Goal: Use online tool/utility: Use online tool/utility

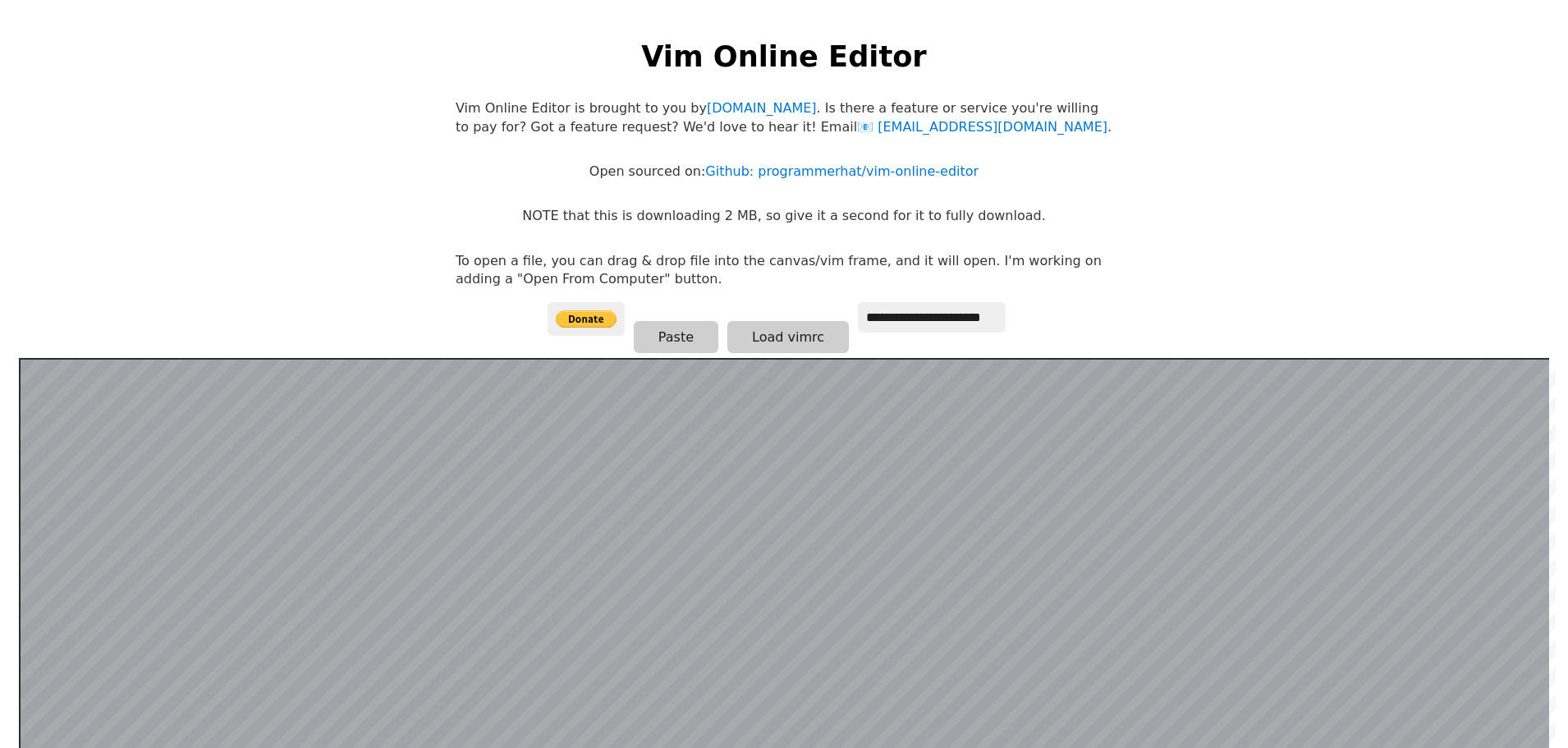
scroll to position [319, 0]
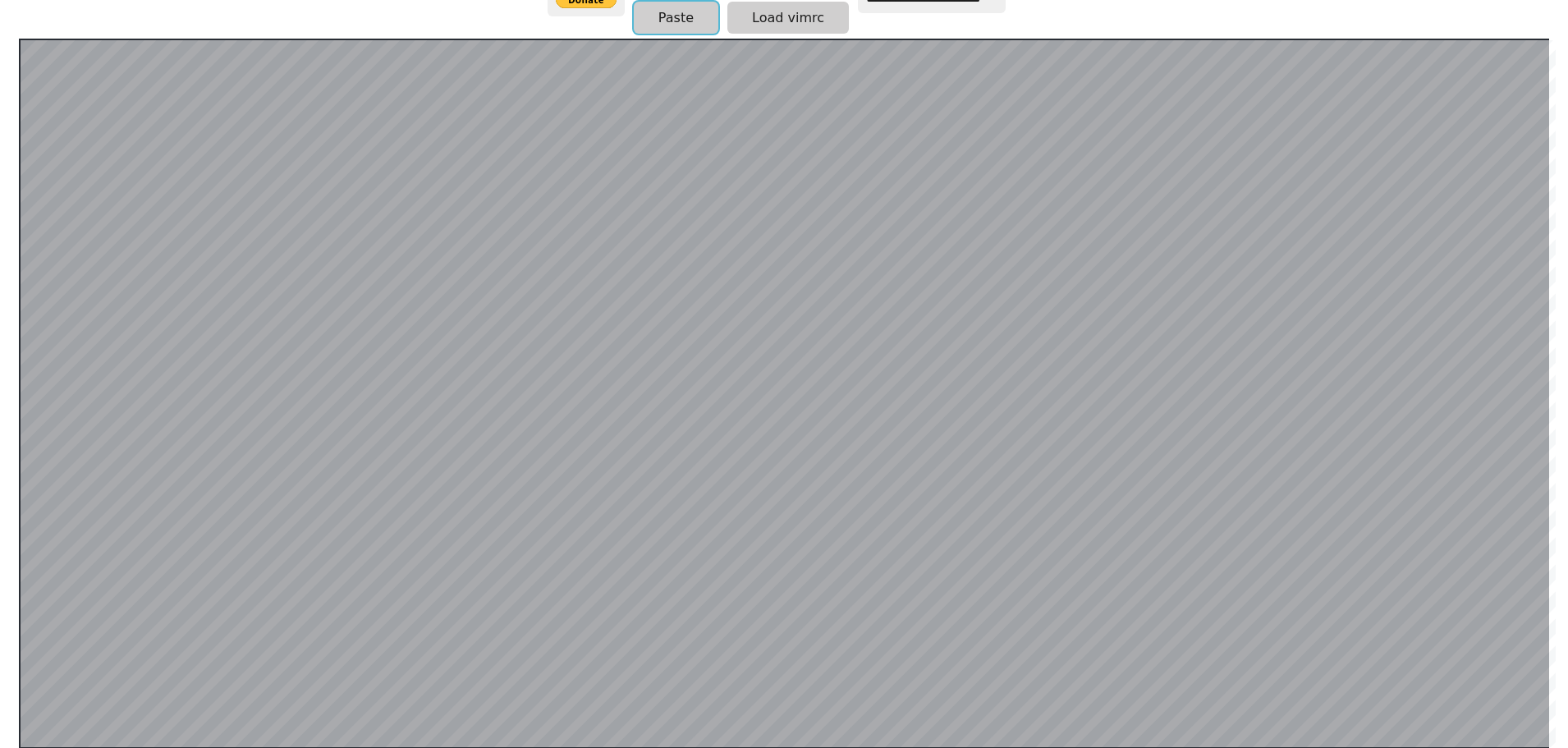
click at [689, 14] on button "Paste" at bounding box center [675, 18] width 84 height 32
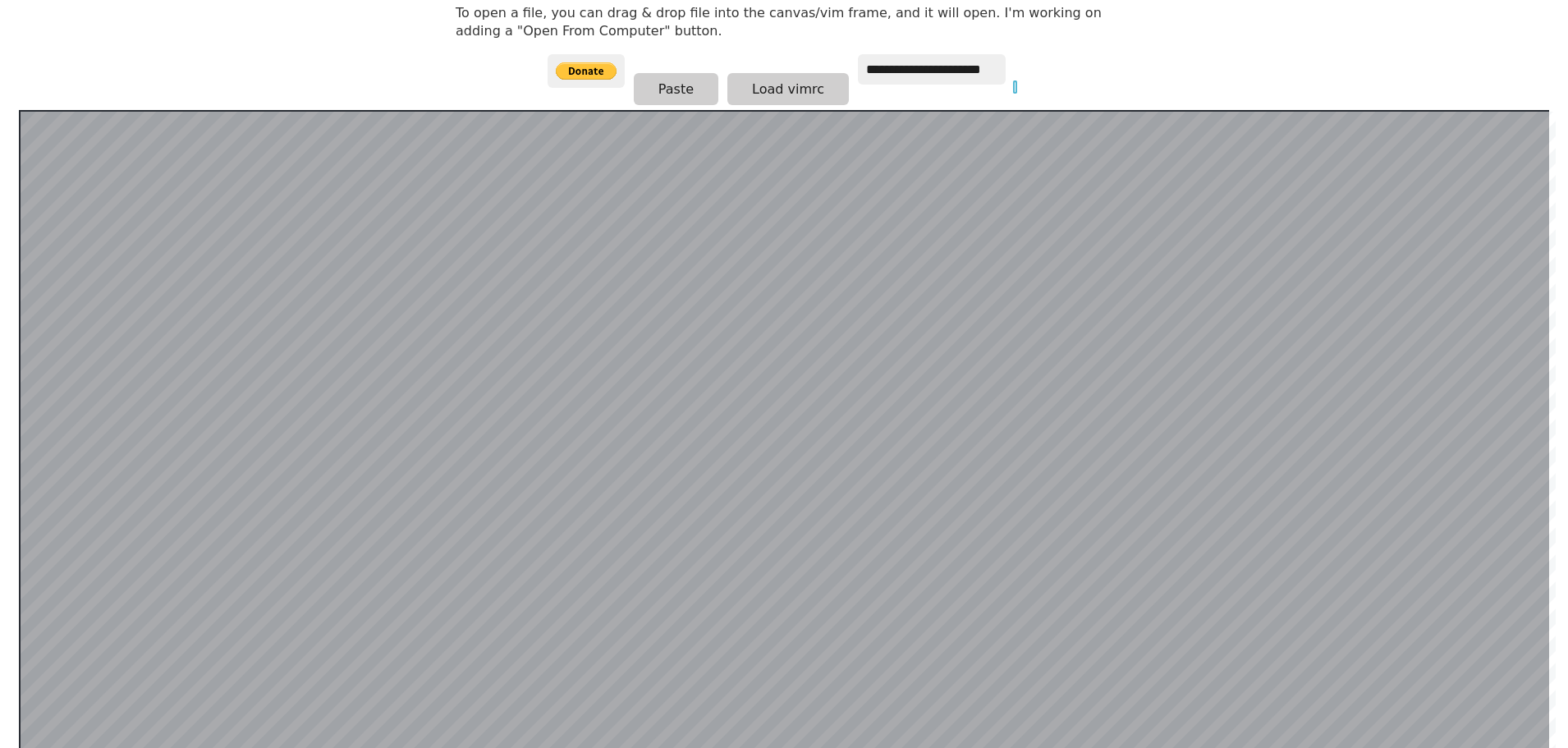
scroll to position [157, 0]
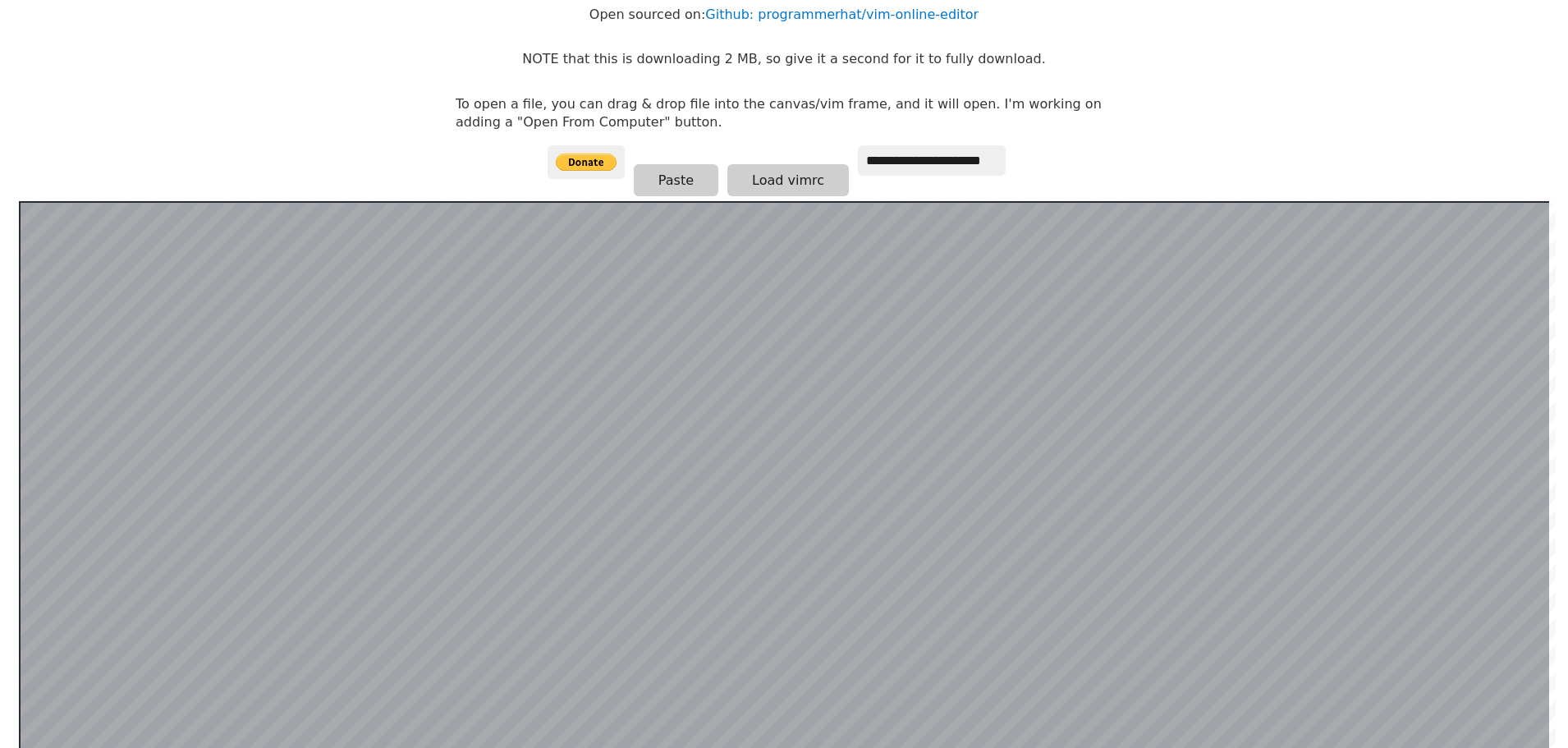
click at [1139, 144] on html "**********" at bounding box center [784, 233] width 1568 height 781
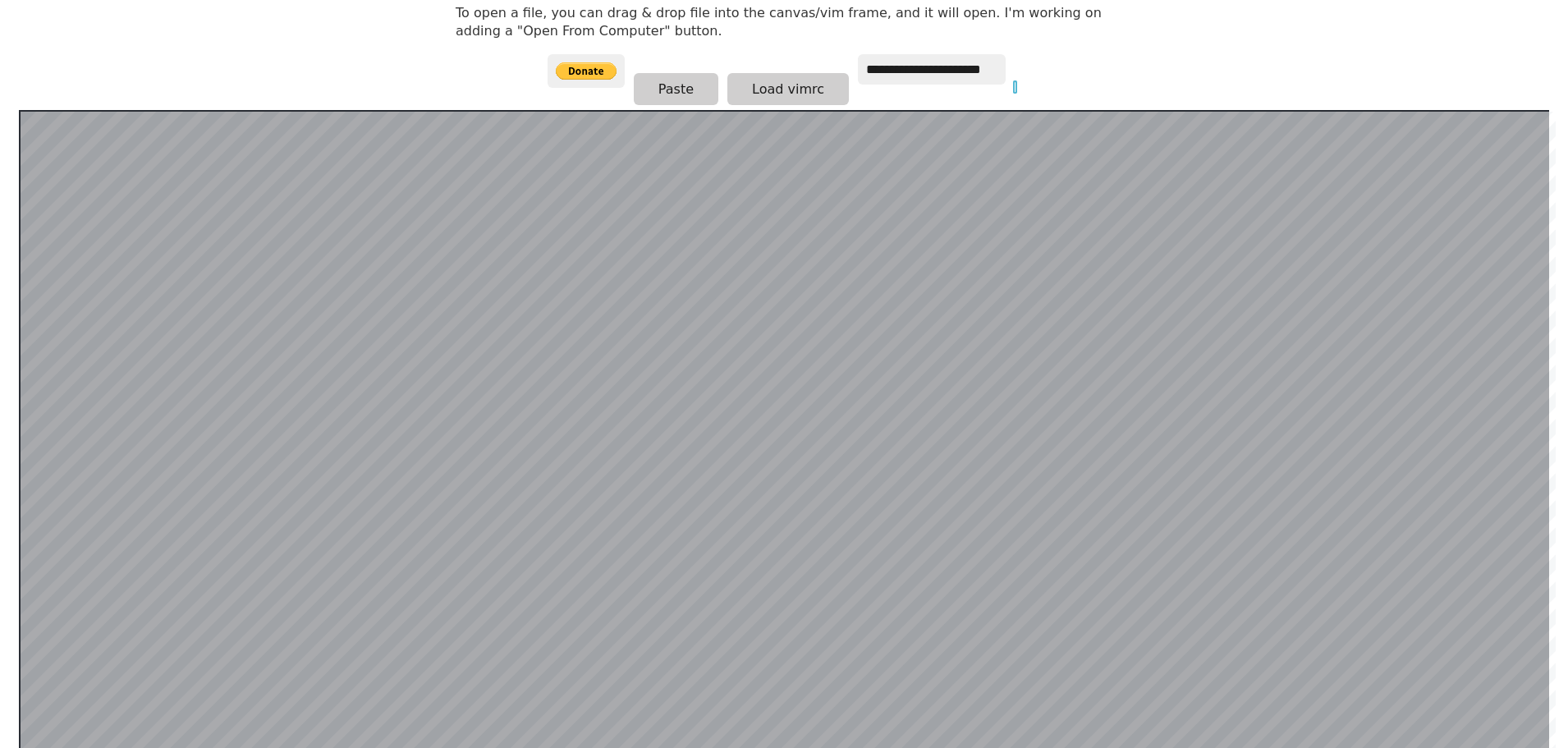
scroll to position [319, 0]
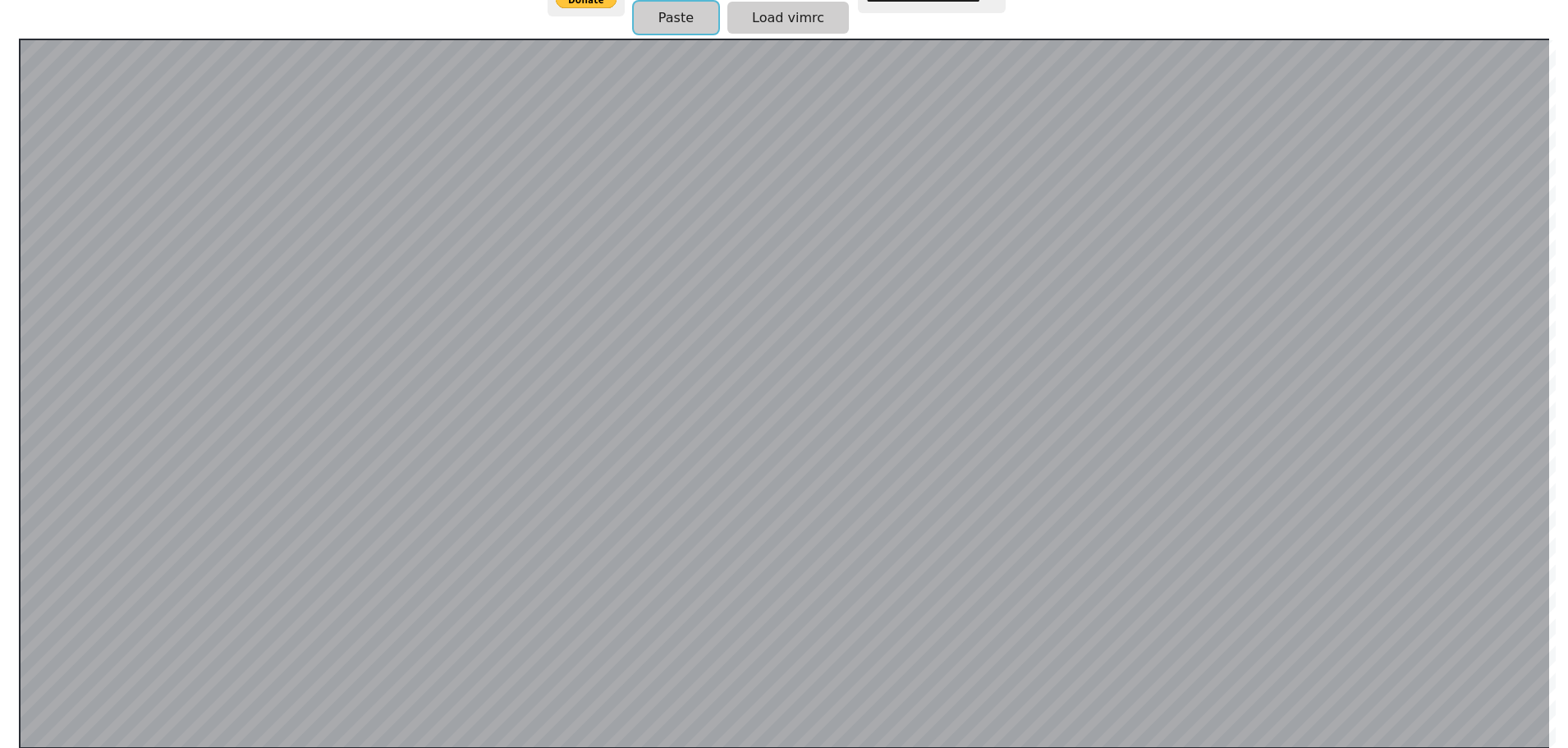
click at [674, 27] on button "Paste" at bounding box center [675, 18] width 84 height 32
click at [681, 21] on button "Paste" at bounding box center [675, 18] width 84 height 32
click at [668, 32] on button "Paste" at bounding box center [675, 18] width 84 height 32
click at [682, 10] on button "Paste" at bounding box center [675, 18] width 84 height 32
click at [654, 10] on button "Paste" at bounding box center [675, 18] width 84 height 32
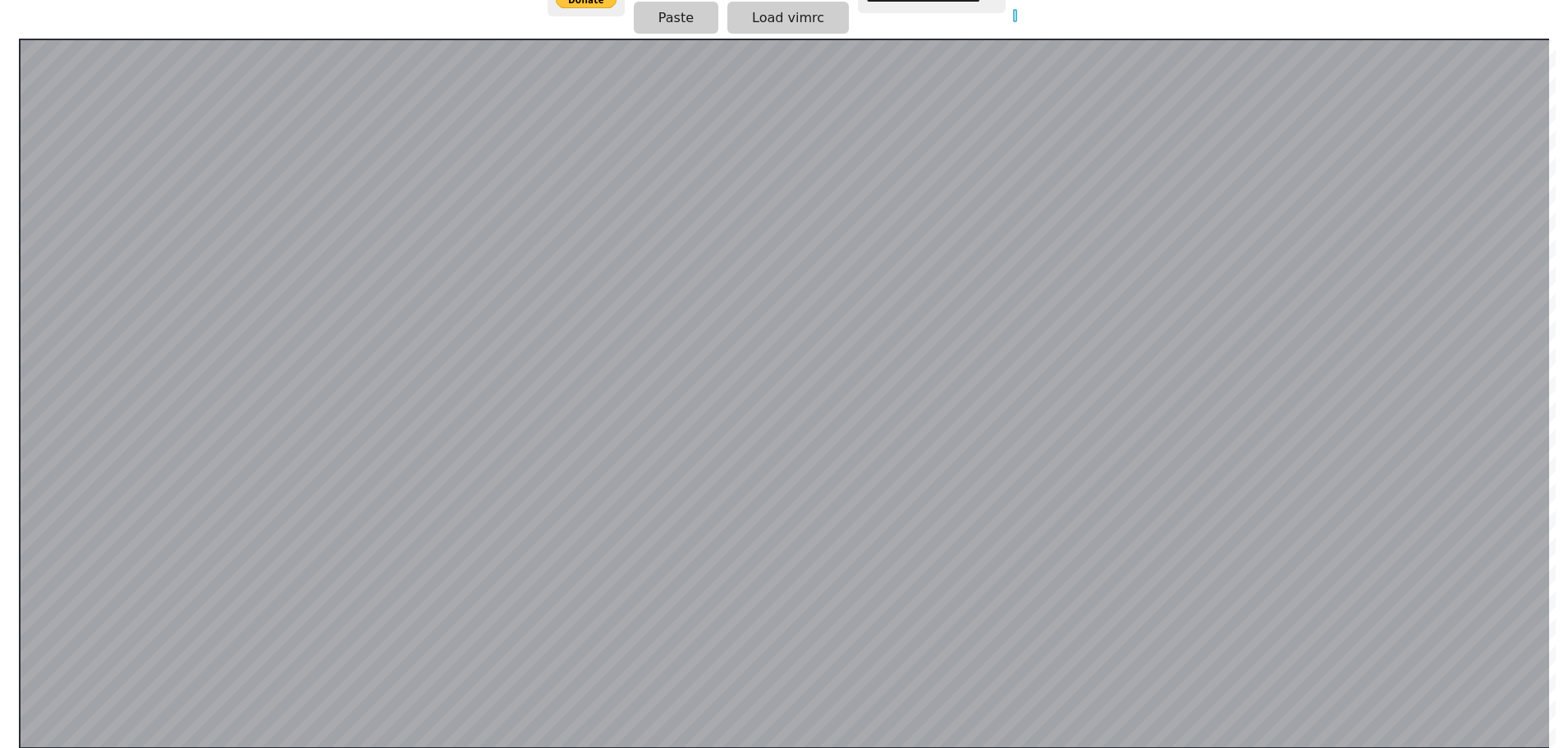
scroll to position [321, 0]
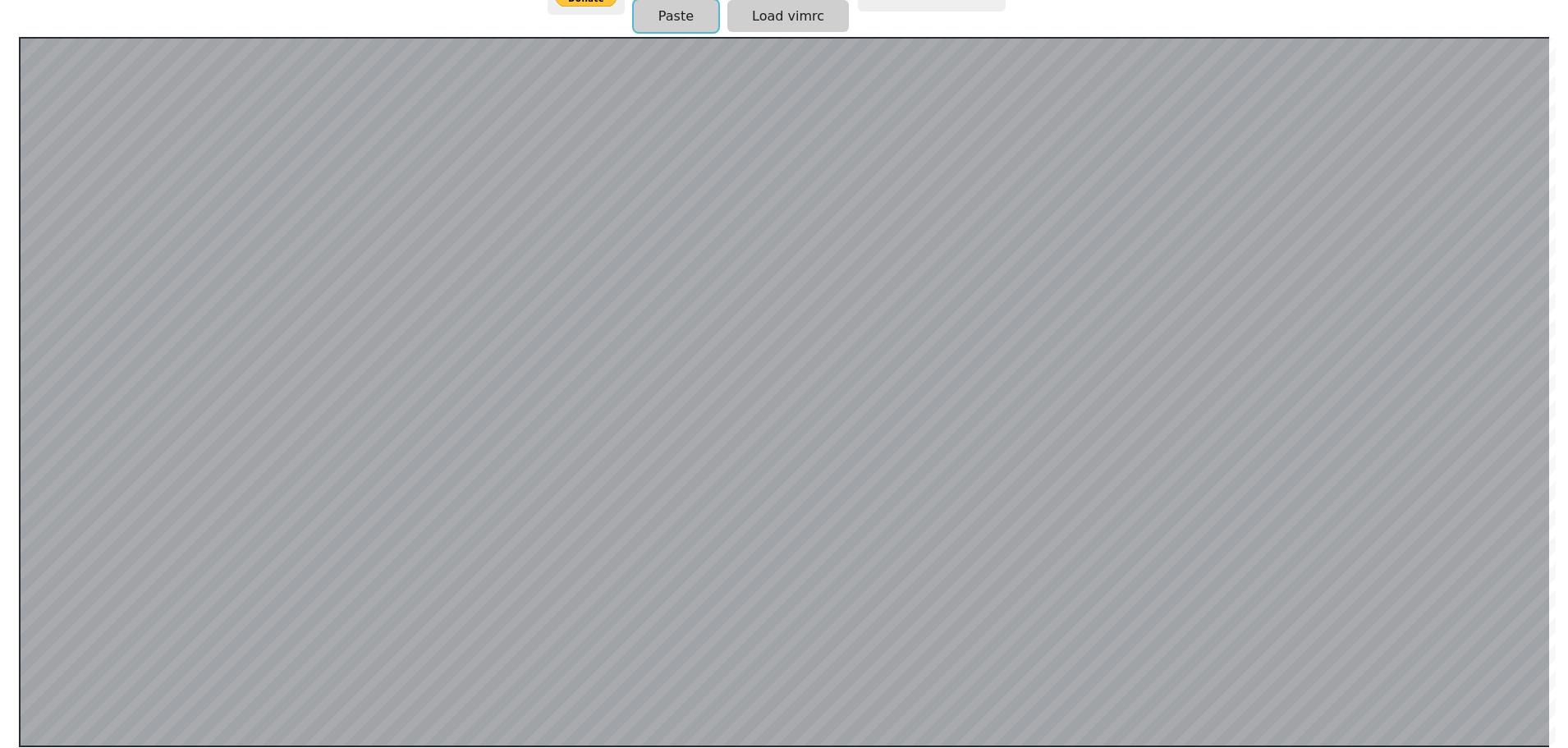
click at [652, 19] on button "Paste" at bounding box center [675, 16] width 84 height 32
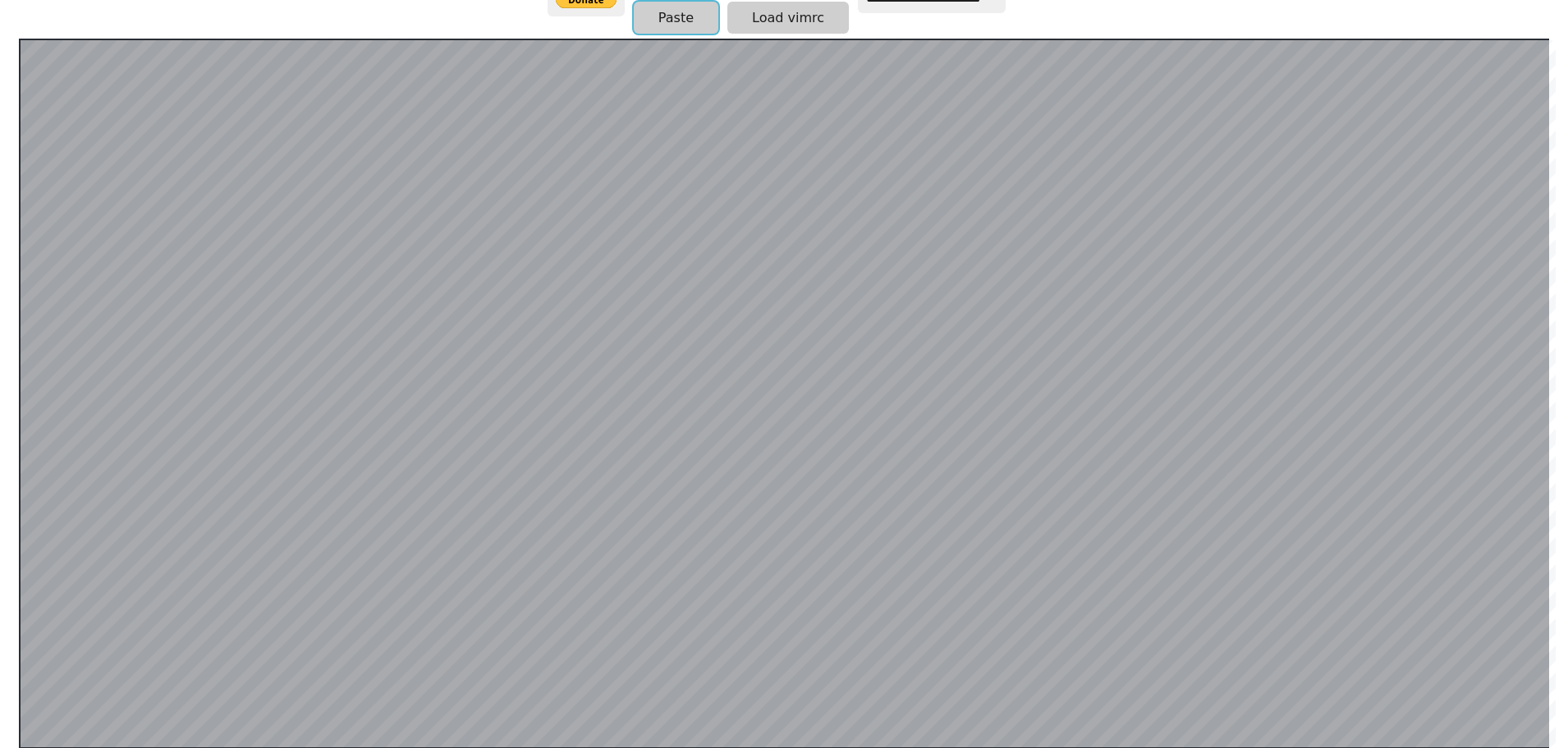
click at [681, 27] on button "Paste" at bounding box center [675, 18] width 84 height 32
